Goal: Entertainment & Leisure: Consume media (video, audio)

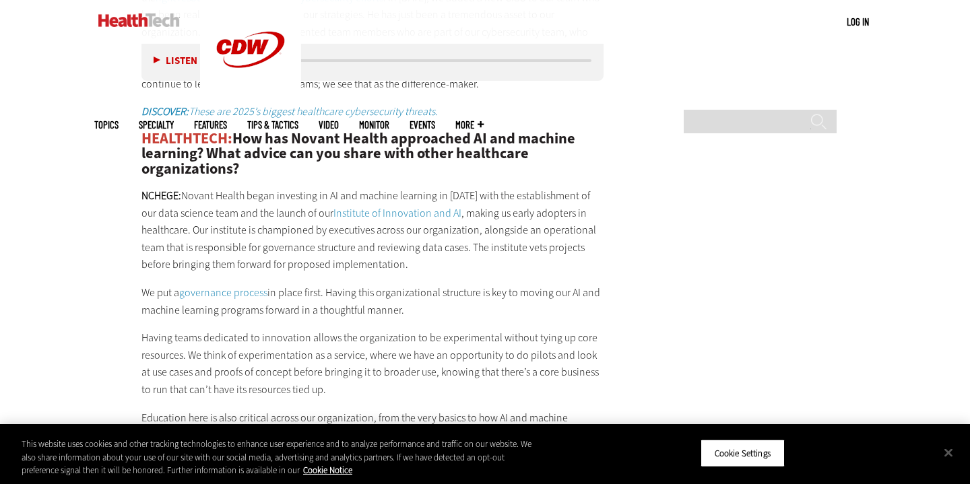
scroll to position [2688, 0]
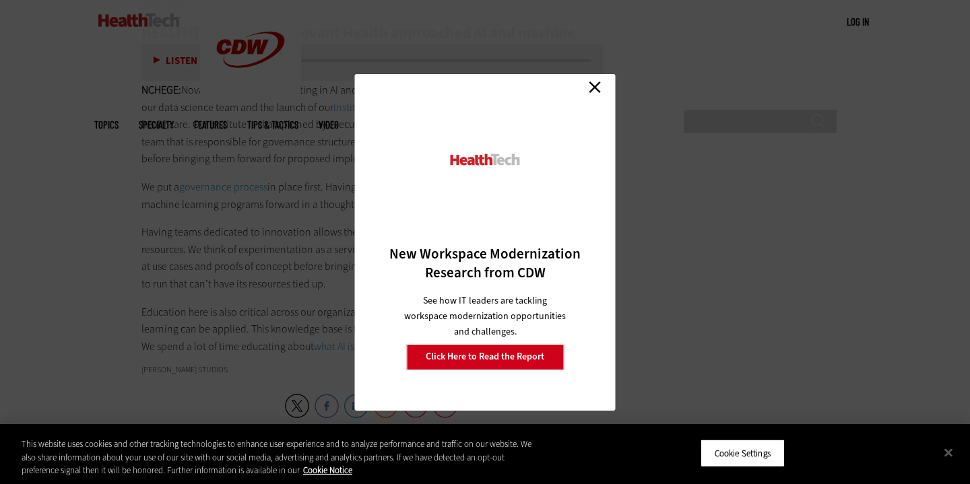
click at [161, 55] on div "Close New Workspace Modernization Research from CDW See how IT leaders are tack…" at bounding box center [485, 242] width 970 height 484
click at [602, 89] on link "Close" at bounding box center [595, 87] width 20 height 20
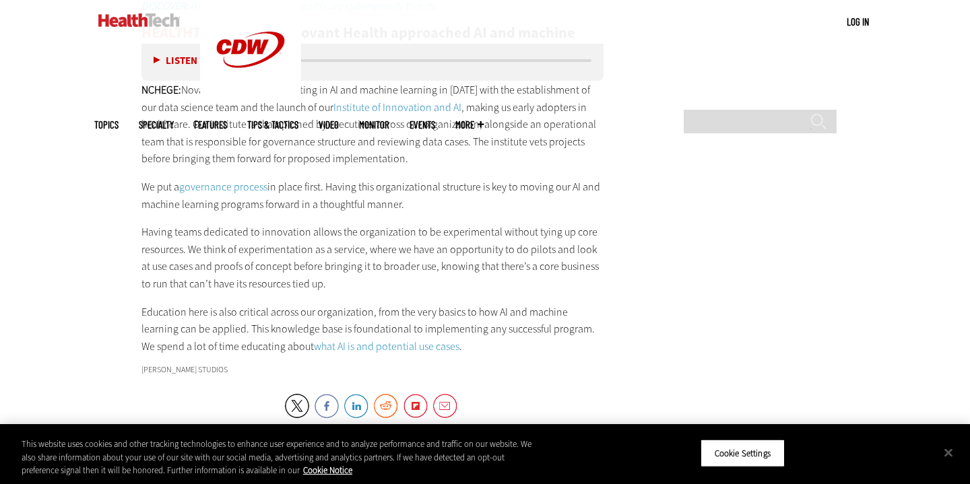
click at [156, 62] on button "Listen" at bounding box center [176, 61] width 44 height 10
click at [163, 58] on button "Pause" at bounding box center [175, 61] width 42 height 10
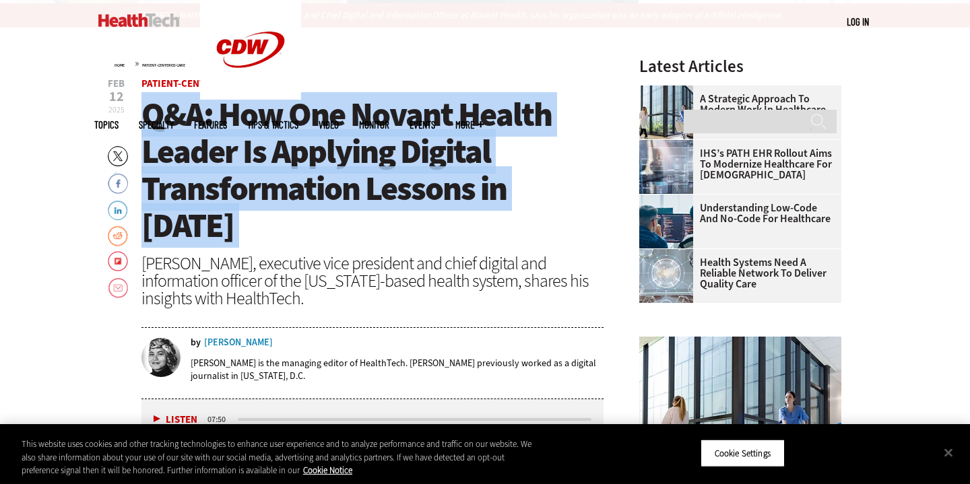
click at [253, 197] on span "Q&A: How One Novant Health Leader Is Applying Digital Transformation Lessons in…" at bounding box center [346, 170] width 410 height 156
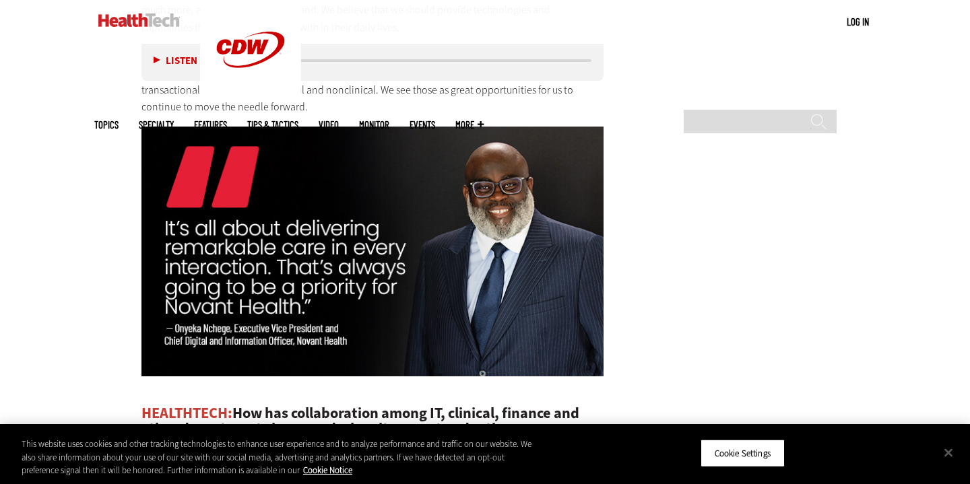
scroll to position [1939, 0]
